Goal: Check status: Check status

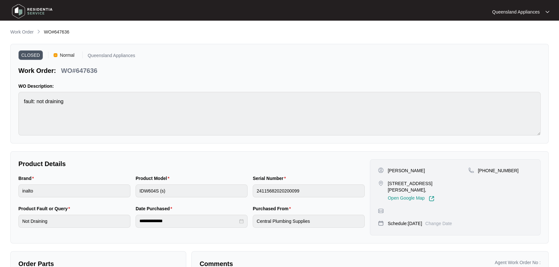
click at [31, 31] on p "Work Order" at bounding box center [21, 32] width 23 height 6
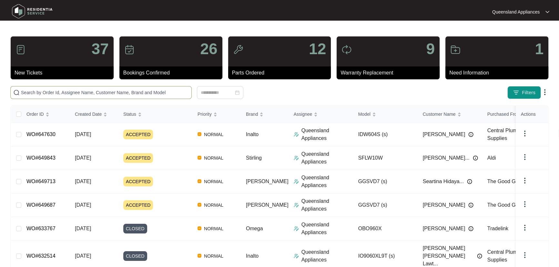
click at [118, 92] on input "text" at bounding box center [105, 92] width 168 height 7
paste input "646432"
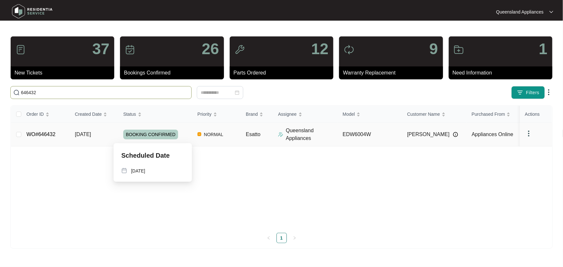
type input "646432"
drag, startPoint x: 186, startPoint y: 134, endPoint x: 186, endPoint y: 138, distance: 4.2
click at [186, 135] on div "BOOKING CONFIRMED" at bounding box center [157, 135] width 69 height 10
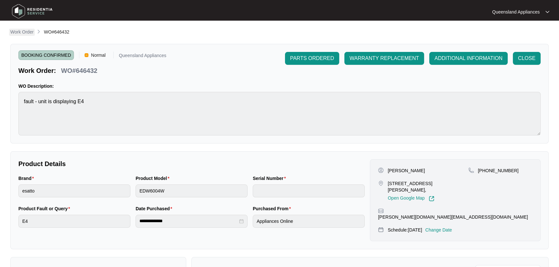
click at [25, 33] on p "Work Order" at bounding box center [21, 32] width 23 height 6
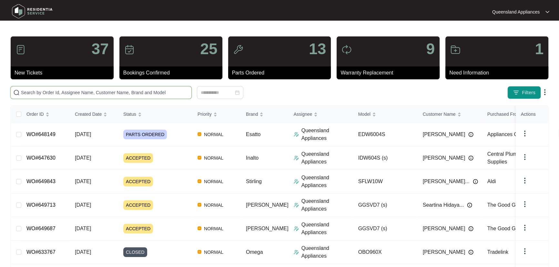
click at [149, 89] on input "text" at bounding box center [105, 92] width 168 height 7
paste input "646432"
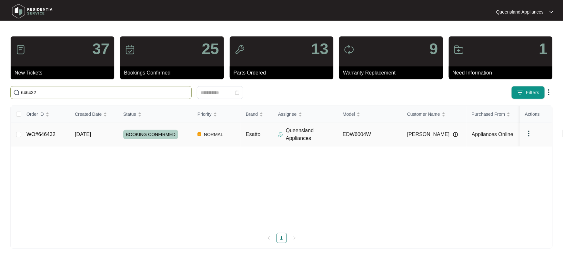
type input "646432"
click at [190, 138] on div "BOOKING CONFIRMED" at bounding box center [157, 135] width 69 height 10
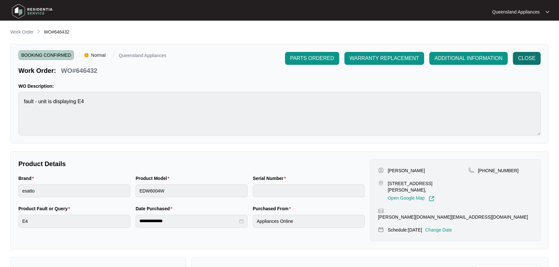
click at [522, 60] on span "CLOSE" at bounding box center [526, 59] width 17 height 8
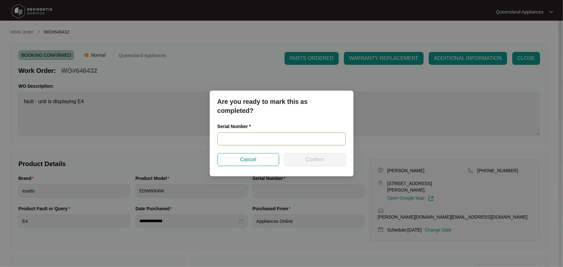
click at [265, 138] on input "text" at bounding box center [281, 139] width 128 height 13
click at [227, 139] on input "25030697040100030" at bounding box center [281, 139] width 128 height 13
type input "25030697040100030"
click at [313, 156] on span "Confirm" at bounding box center [315, 160] width 18 height 8
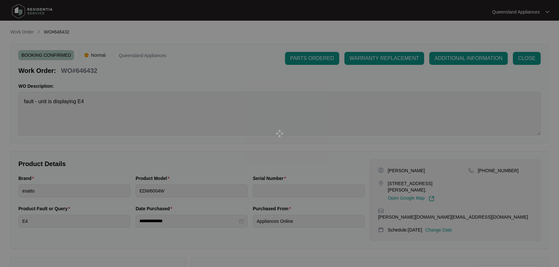
type input "25030697040100030"
